Goal: Task Accomplishment & Management: Use online tool/utility

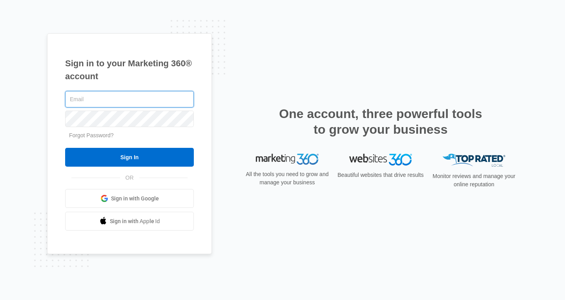
type input "[EMAIL_ADDRESS][DOMAIN_NAME]"
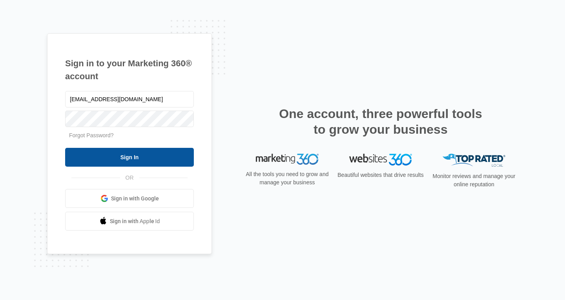
click at [125, 161] on input "Sign In" at bounding box center [129, 157] width 129 height 19
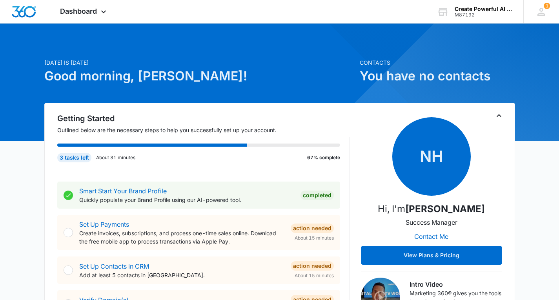
click at [499, 116] on icon "Toggle Collapse" at bounding box center [499, 115] width 5 height 3
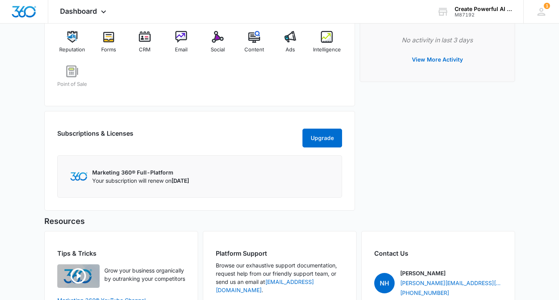
scroll to position [235, 0]
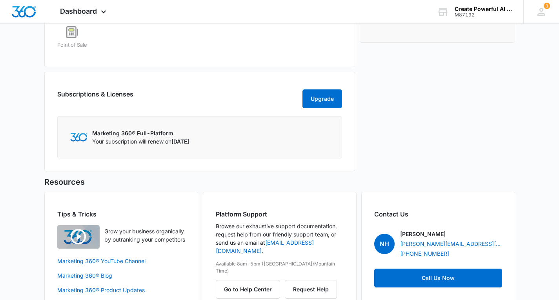
click at [121, 137] on p "Marketing 360® Full-Platform" at bounding box center [140, 133] width 97 height 8
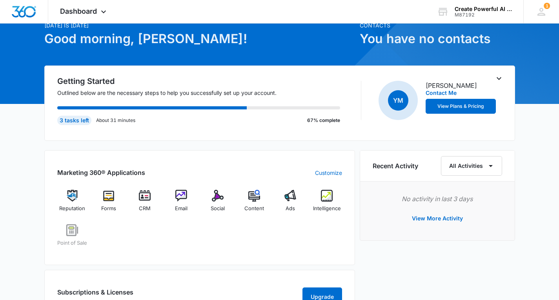
scroll to position [29, 0]
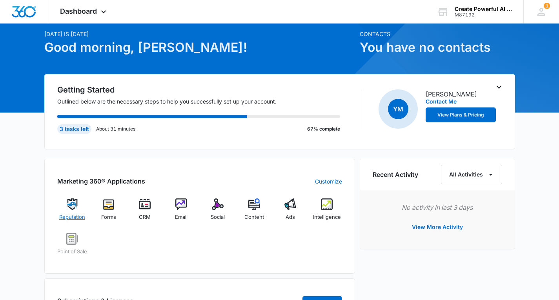
click at [66, 205] on img at bounding box center [72, 204] width 12 height 12
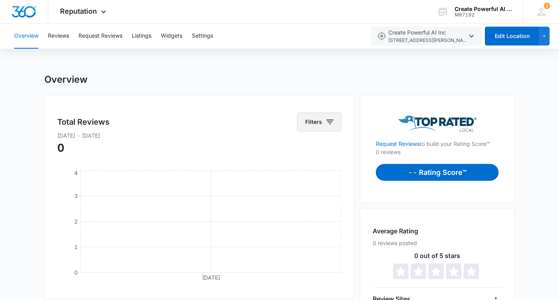
click at [326, 120] on icon "button" at bounding box center [329, 121] width 9 height 9
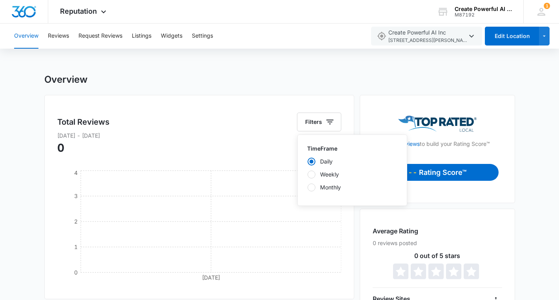
click at [309, 189] on div at bounding box center [311, 188] width 8 height 8
click at [307, 187] on input "Monthly" at bounding box center [307, 187] width 0 height 0
radio input "false"
radio input "true"
click at [185, 103] on div "Total Reviews Filters TimeFrame Daily Weekly Monthly [DATE] - [DATE] 0 [DATE] 0…" at bounding box center [199, 197] width 310 height 204
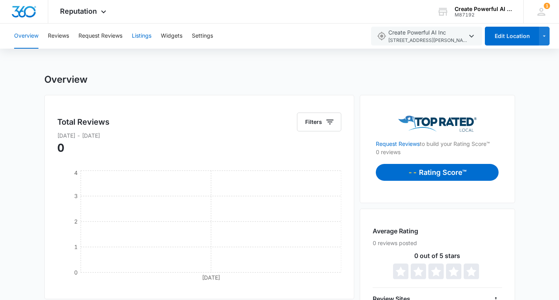
click at [142, 36] on button "Listings" at bounding box center [142, 36] width 20 height 25
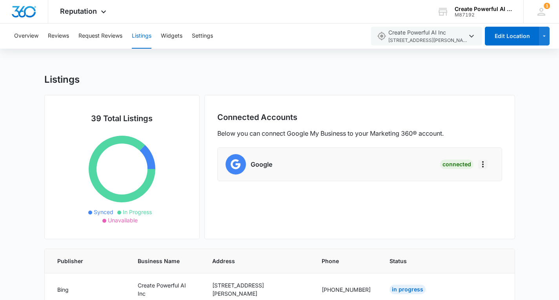
click at [484, 164] on icon "Actions" at bounding box center [482, 164] width 9 height 9
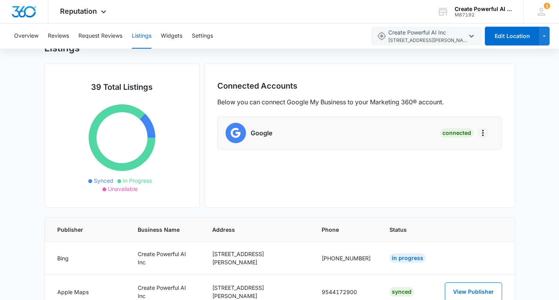
scroll to position [39, 0]
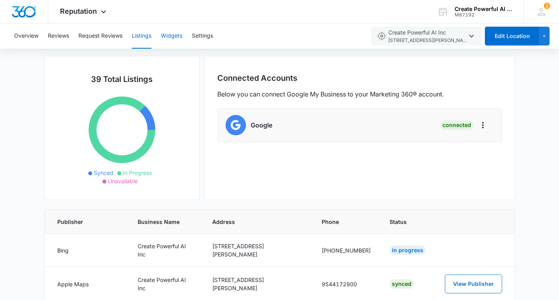
click at [172, 35] on button "Widgets" at bounding box center [172, 36] width 22 height 25
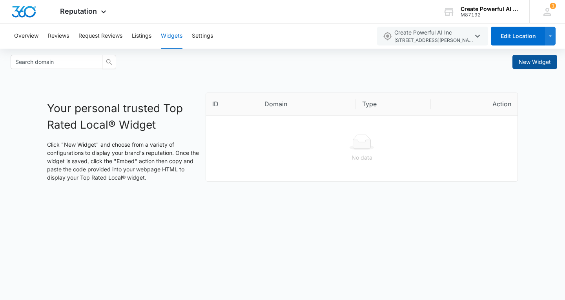
click at [530, 62] on span "New Widget" at bounding box center [534, 62] width 32 height 9
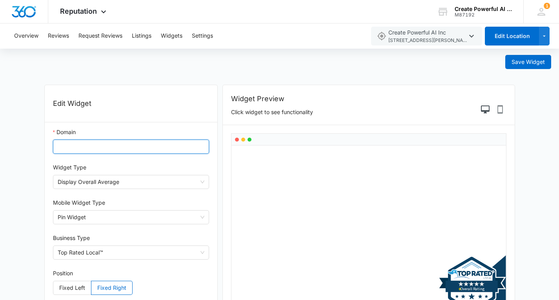
click at [90, 147] on input "Domain" at bounding box center [131, 147] width 156 height 14
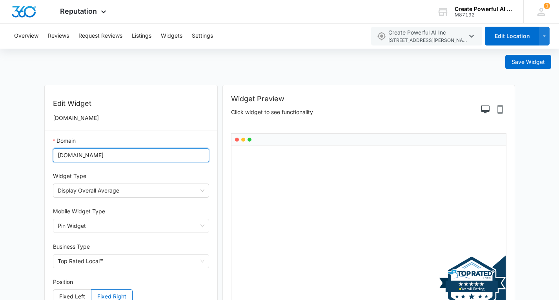
type input "[DOMAIN_NAME]"
click at [505, 55] on button "Save Widget" at bounding box center [528, 62] width 46 height 14
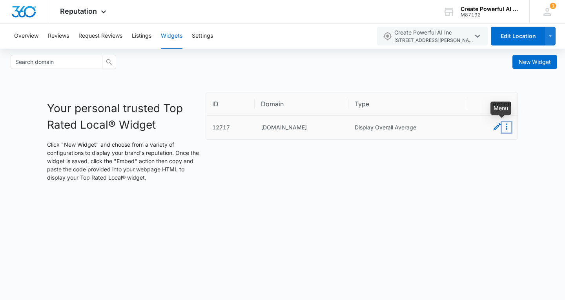
click at [506, 127] on icon "Menu" at bounding box center [507, 127] width 2 height 6
click at [243, 192] on body "Reputation Apps Reputation Forms CRM Email Social POS Content Ads Intelligence …" at bounding box center [282, 150] width 565 height 300
click at [507, 125] on icon "Menu" at bounding box center [506, 126] width 9 height 9
click at [500, 140] on button "Embed" at bounding box center [497, 141] width 27 height 10
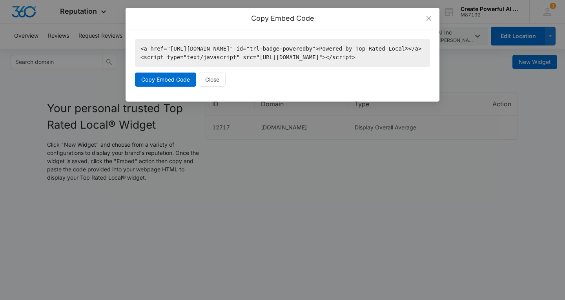
drag, startPoint x: 138, startPoint y: 46, endPoint x: 395, endPoint y: 63, distance: 256.6
click at [395, 63] on code "<a href="[URL][DOMAIN_NAME]" id="trl-badge-poweredby">Powered by Top Rated Loca…" at bounding box center [282, 53] width 295 height 28
copy code "<a href="[URL][DOMAIN_NAME]" id="trl-badge-poweredby">Powered by Top Rated Loca…"
